Goal: Task Accomplishment & Management: Use online tool/utility

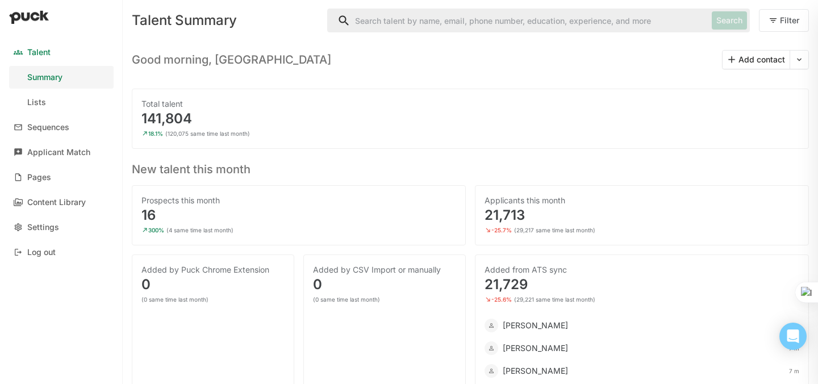
scroll to position [8, 0]
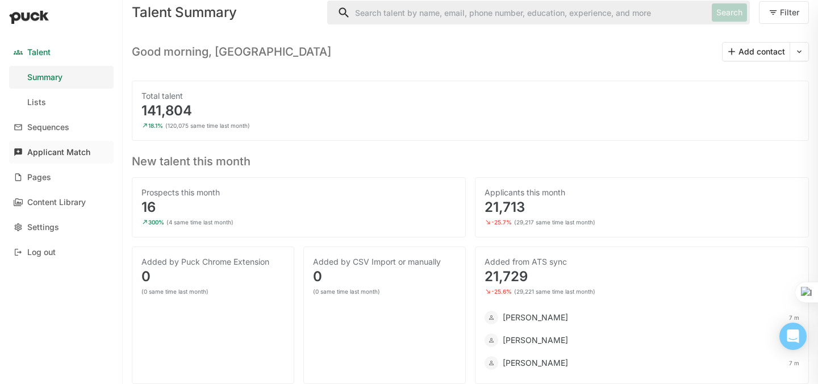
click at [49, 156] on div "Applicant Match" at bounding box center [58, 153] width 63 height 10
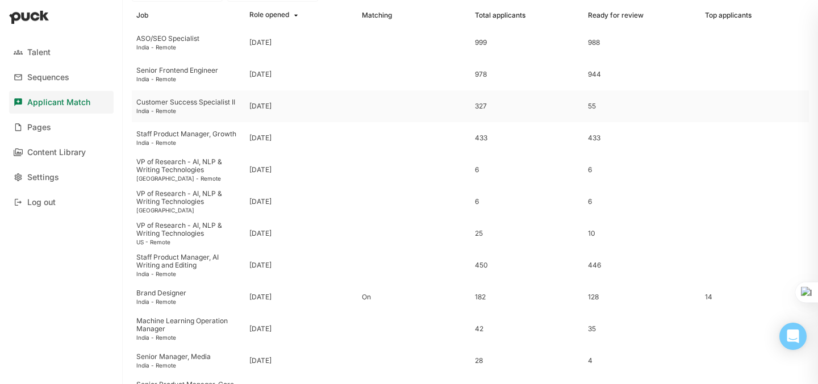
scroll to position [90, 0]
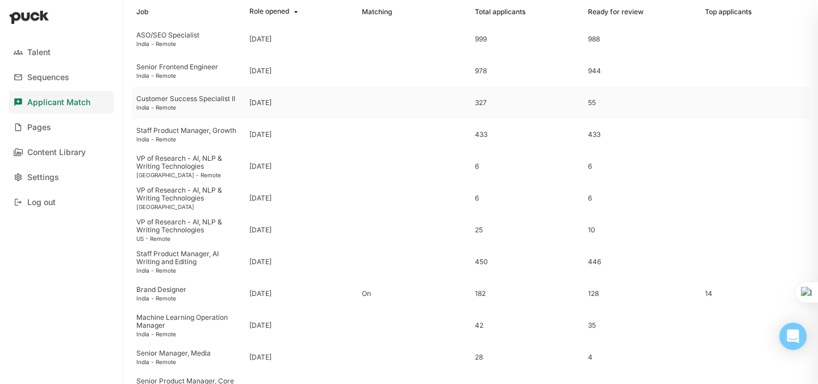
click at [157, 98] on div "Customer Success Specialist II" at bounding box center [188, 99] width 104 height 8
